Goal: Task Accomplishment & Management: Manage account settings

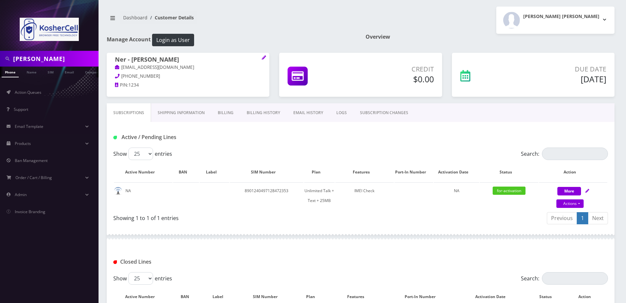
click at [45, 56] on input "olshin" at bounding box center [55, 59] width 84 height 12
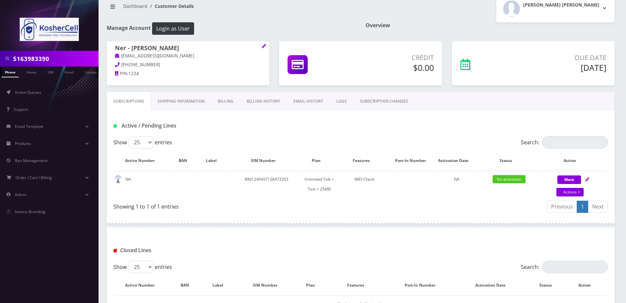
type input "5163983390"
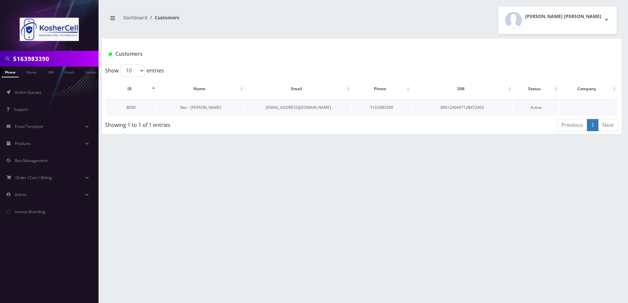
click at [196, 108] on link "Ner - Aaron Donesh" at bounding box center [200, 108] width 41 height 6
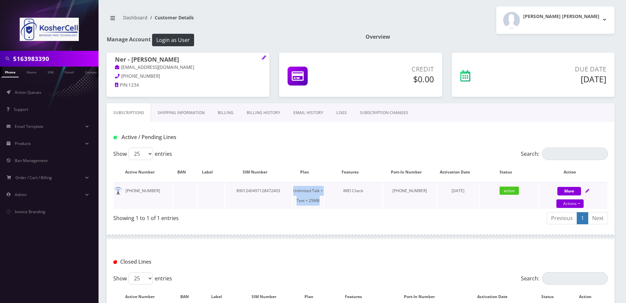
drag, startPoint x: 304, startPoint y: 189, endPoint x: 333, endPoint y: 202, distance: 31.7
click at [323, 202] on td "Unlimited Talk + Text + 25MB" at bounding box center [308, 196] width 31 height 27
copy td "Unlimited Talk + Text + 25MB"
click at [509, 105] on div "Subscriptions Shipping Information Billing Billing History EMAIL HISTORY LOGS S…" at bounding box center [361, 112] width 508 height 19
click at [64, 57] on input "5163983390" at bounding box center [55, 59] width 84 height 12
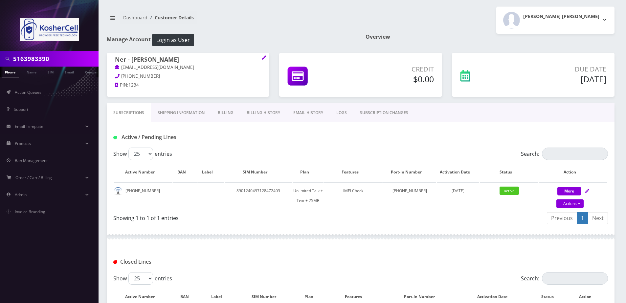
click at [64, 57] on input "5163983390" at bounding box center [55, 59] width 84 height 12
click at [73, 61] on input "5163983390" at bounding box center [55, 59] width 84 height 12
paste input "Singer"
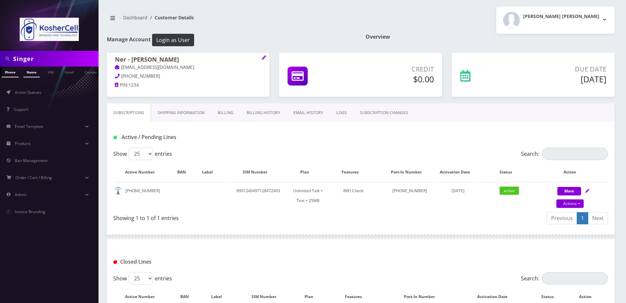
type input "Singer"
click at [33, 72] on link "Name" at bounding box center [31, 72] width 16 height 11
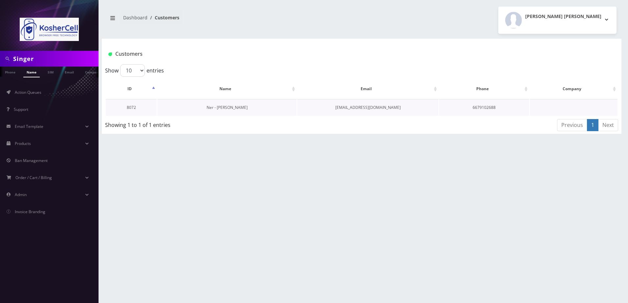
click at [233, 109] on link "Ner - Yonason Singer" at bounding box center [227, 108] width 41 height 6
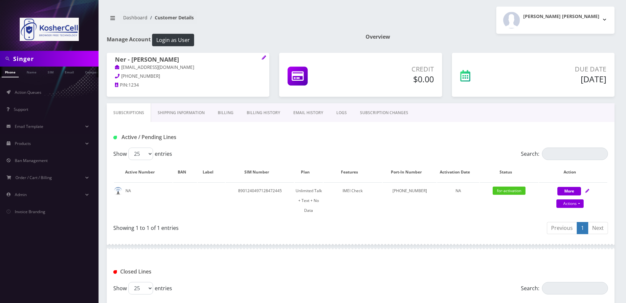
click at [32, 56] on input "Singer" at bounding box center [55, 59] width 84 height 12
type input "gibber"
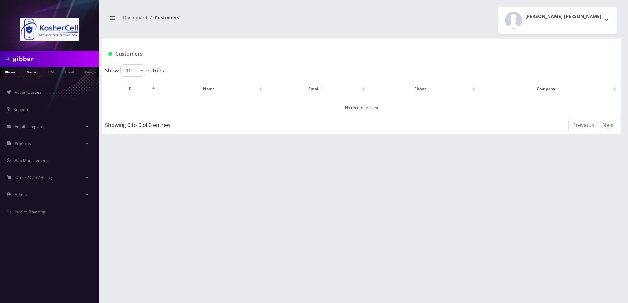
click at [26, 75] on link "Name" at bounding box center [31, 72] width 16 height 11
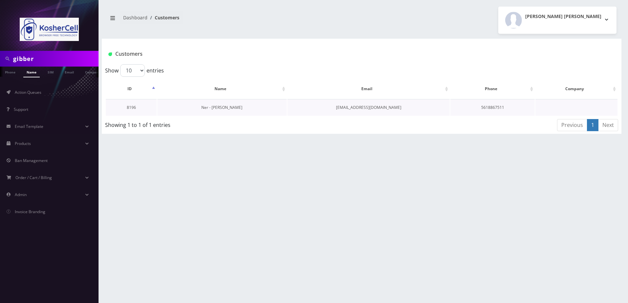
click at [224, 107] on link "Ner - [PERSON_NAME]" at bounding box center [221, 108] width 41 height 6
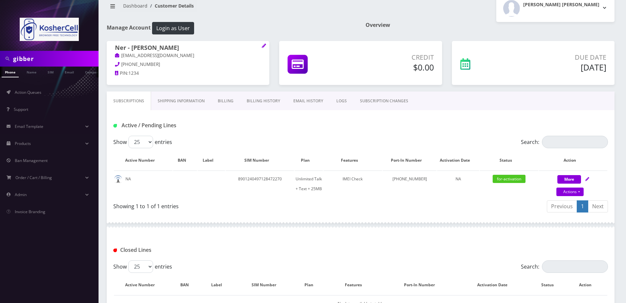
scroll to position [33, 0]
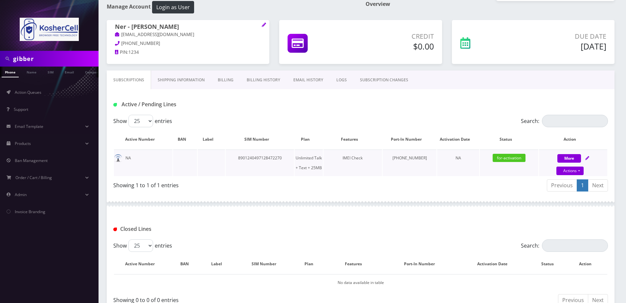
click at [587, 158] on icon at bounding box center [587, 158] width 4 height 4
select select "364"
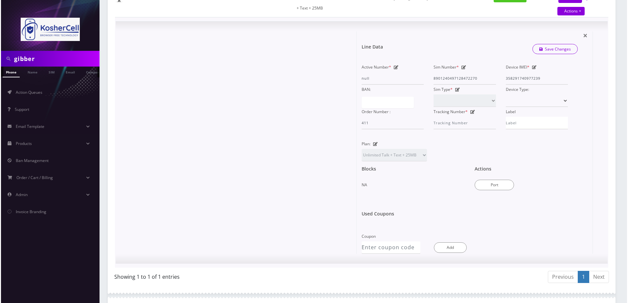
scroll to position [197, 0]
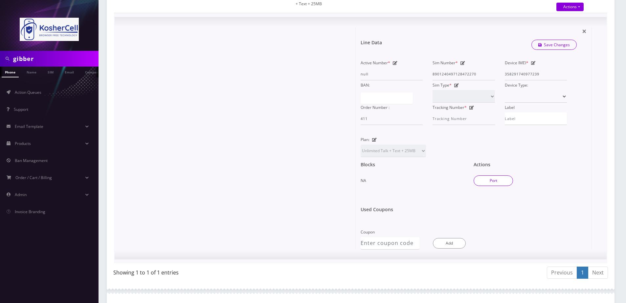
click at [494, 180] on button "Port" at bounding box center [492, 181] width 39 height 11
type input "[PERSON_NAME]"
type input "[STREET_ADDRESS][PERSON_NAME]"
type input "[GEOGRAPHIC_DATA]"
select select "MD"
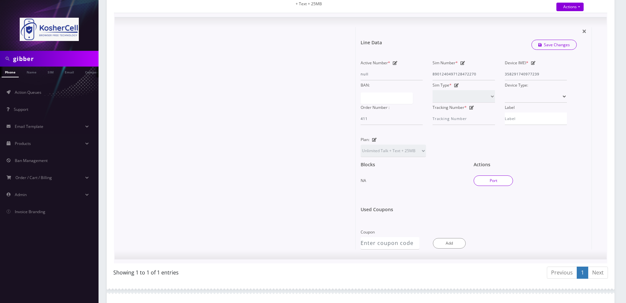
type input "21208"
type input "8901240497128472270"
type input "6679102679"
type input "K phones 613"
type input "40236615"
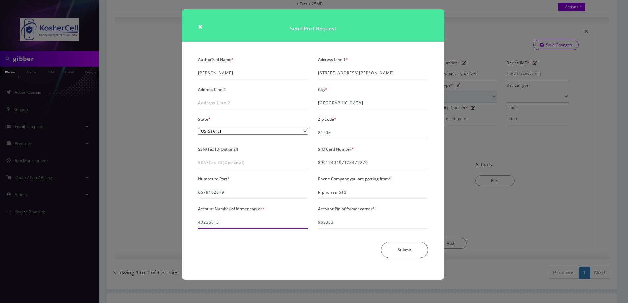
click at [222, 220] on input "40236615" at bounding box center [253, 222] width 110 height 12
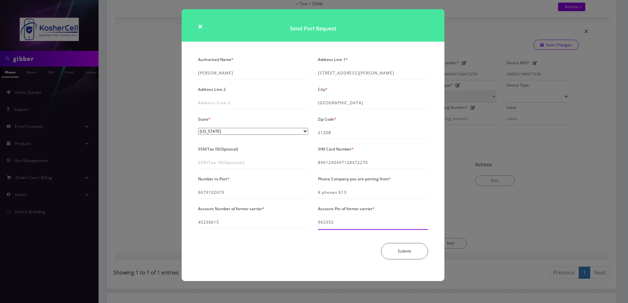
click at [346, 225] on input "963353" at bounding box center [373, 222] width 110 height 12
type input "597104"
click at [399, 260] on div "Authorized Name * [PERSON_NAME] Address Line 1 * [STREET_ADDRESS][PERSON_NAME] …" at bounding box center [313, 160] width 240 height 210
click at [402, 252] on button "Submit" at bounding box center [404, 251] width 47 height 16
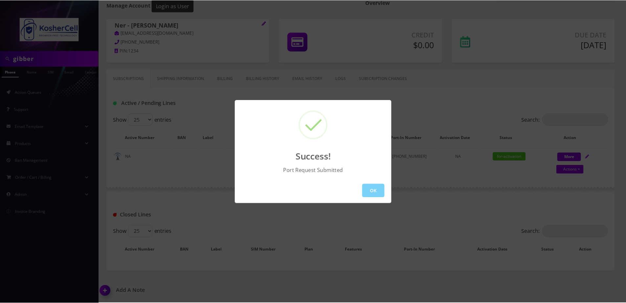
scroll to position [77, 0]
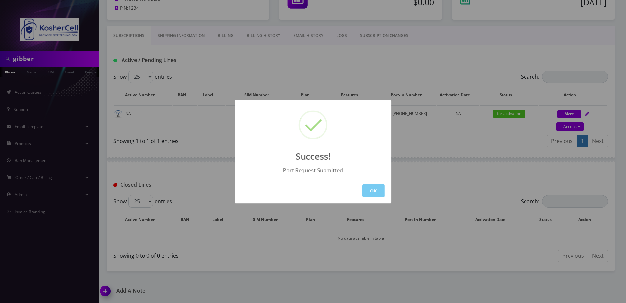
click at [372, 185] on button "OK" at bounding box center [373, 190] width 22 height 13
